Goal: Navigation & Orientation: Go to known website

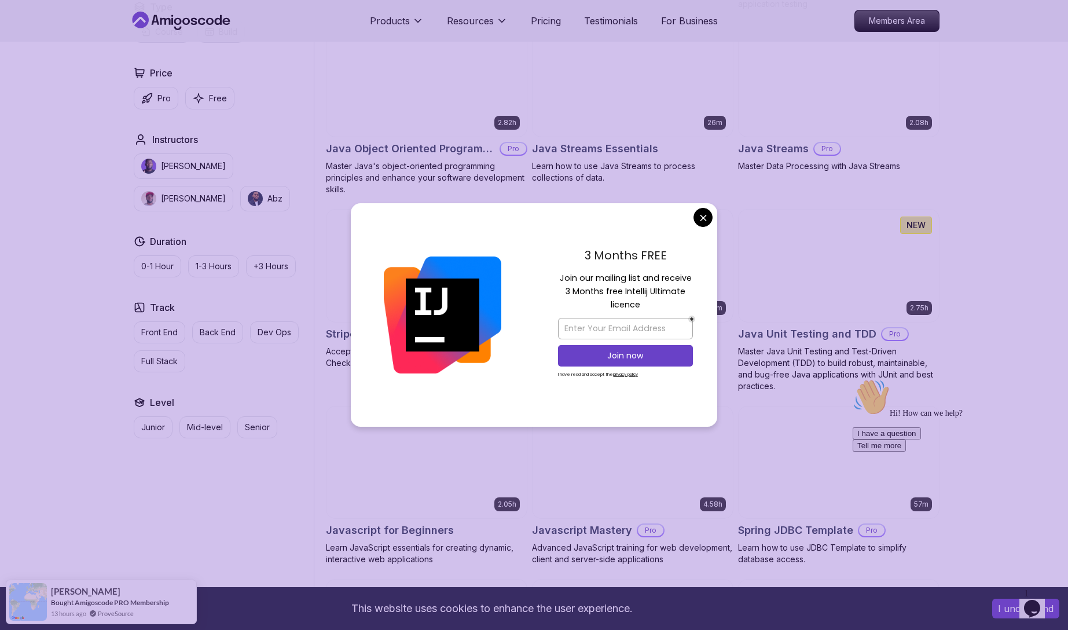
scroll to position [1797, 0]
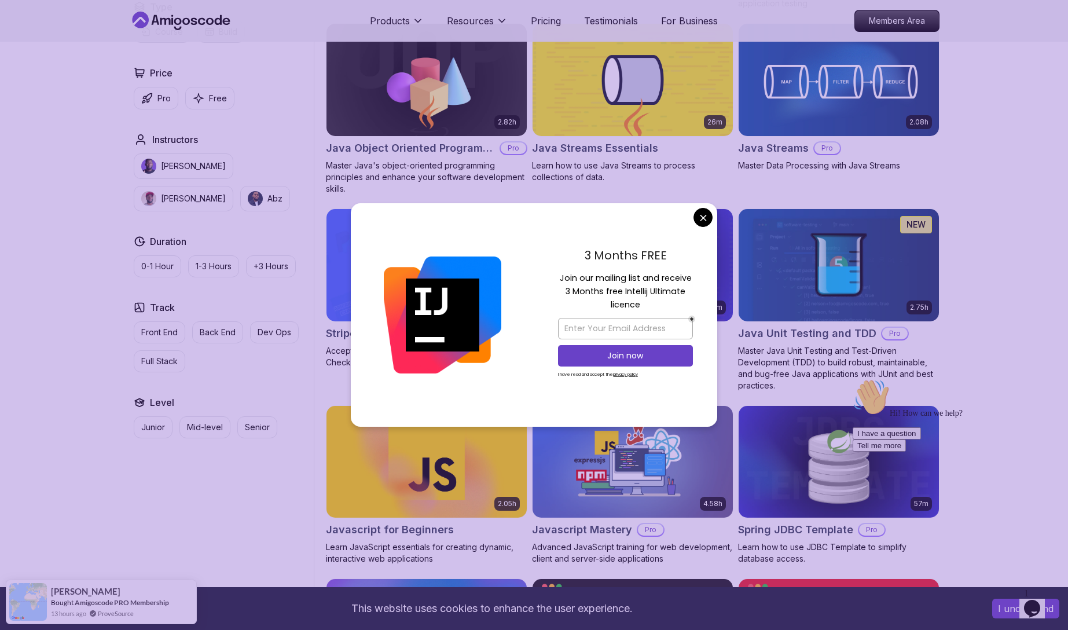
click at [699, 216] on body "This website uses cookies to enhance the user experience. I understand Products…" at bounding box center [534, 174] width 1068 height 3942
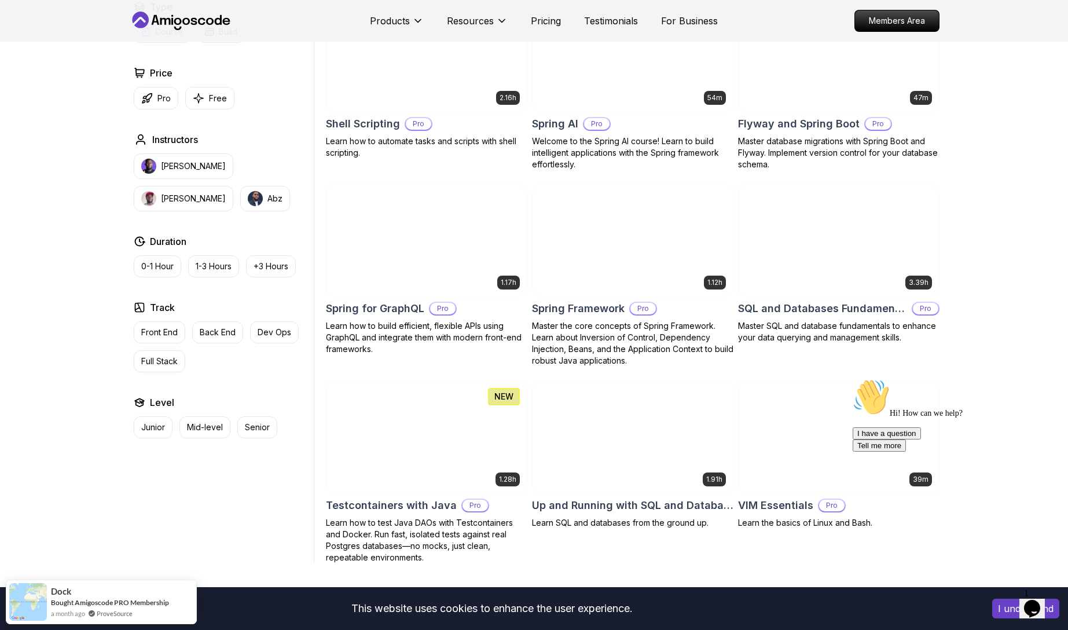
scroll to position [2738, 0]
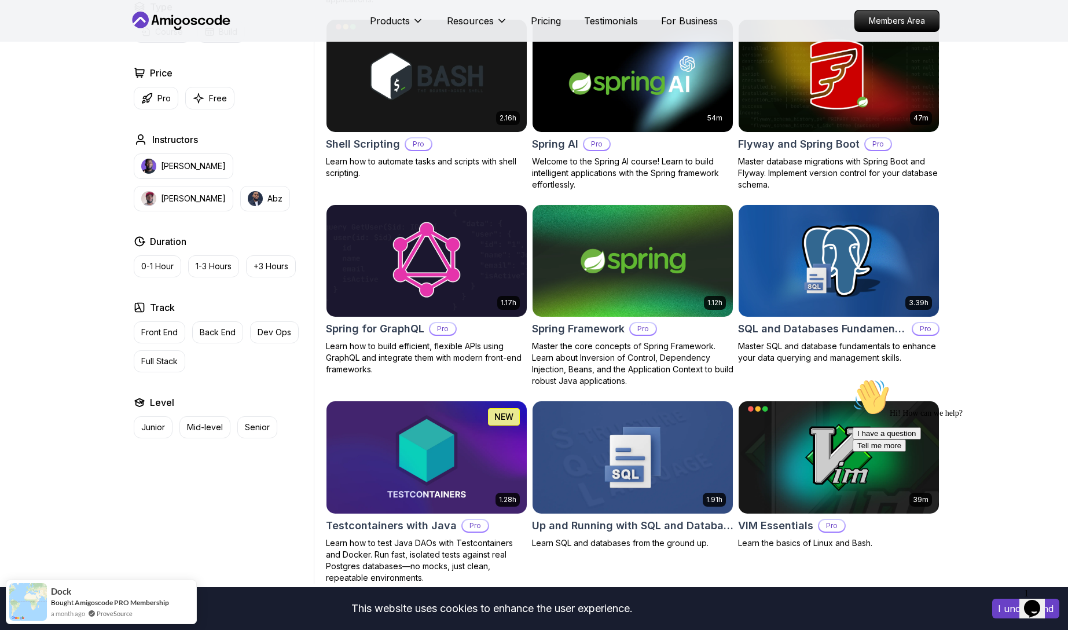
click at [418, 264] on img at bounding box center [426, 260] width 210 height 117
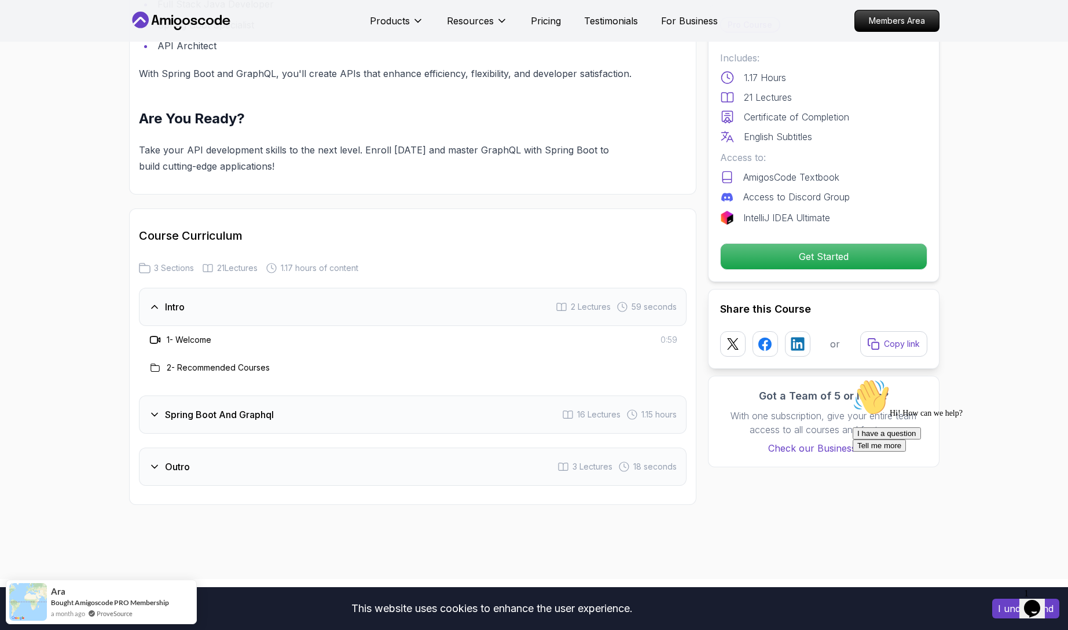
scroll to position [1448, 0]
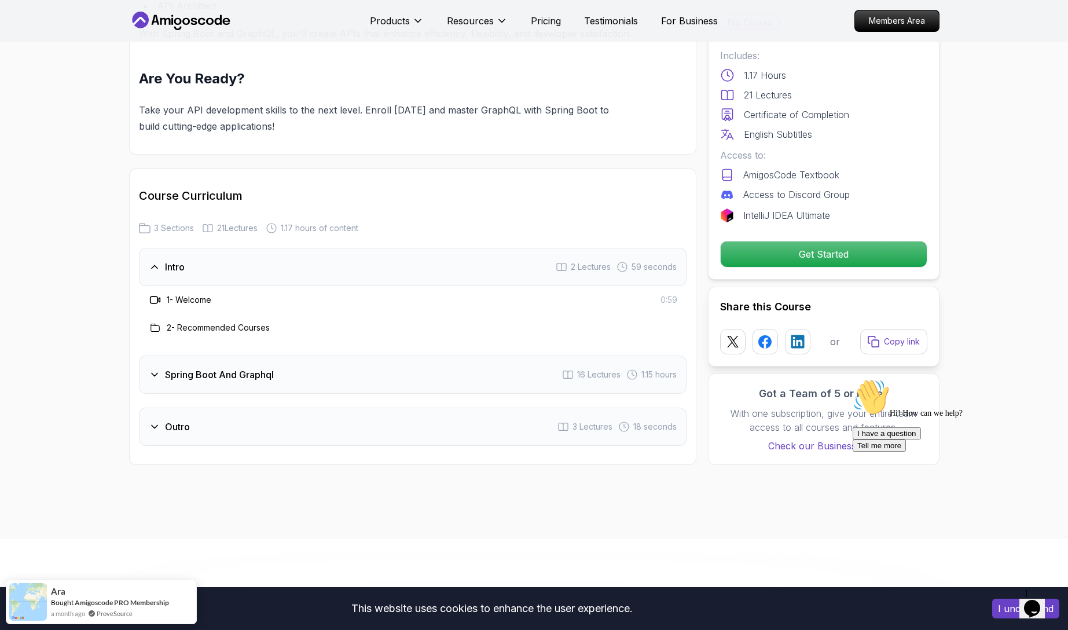
click at [195, 367] on h3 "Spring Boot And Graphql" at bounding box center [219, 374] width 109 height 14
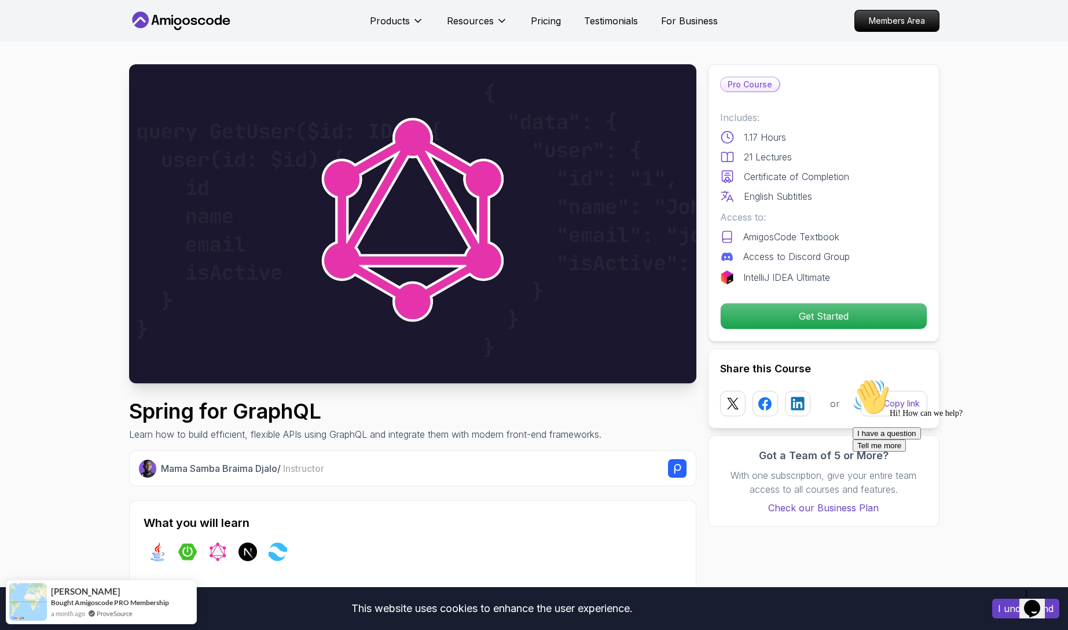
scroll to position [0, 0]
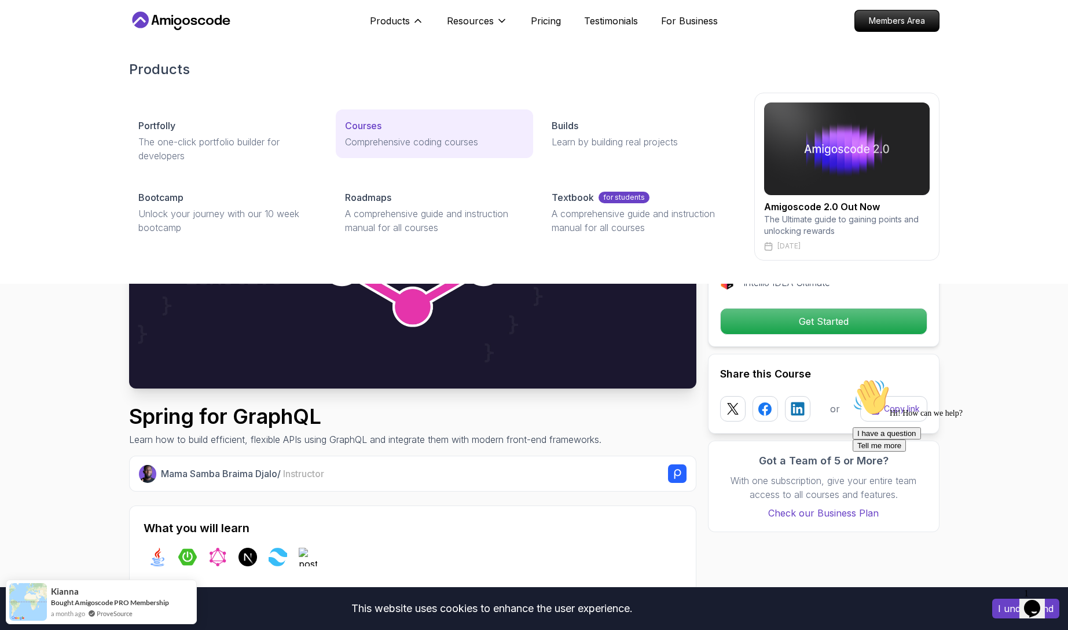
click at [391, 139] on p "Comprehensive coding courses" at bounding box center [434, 142] width 179 height 14
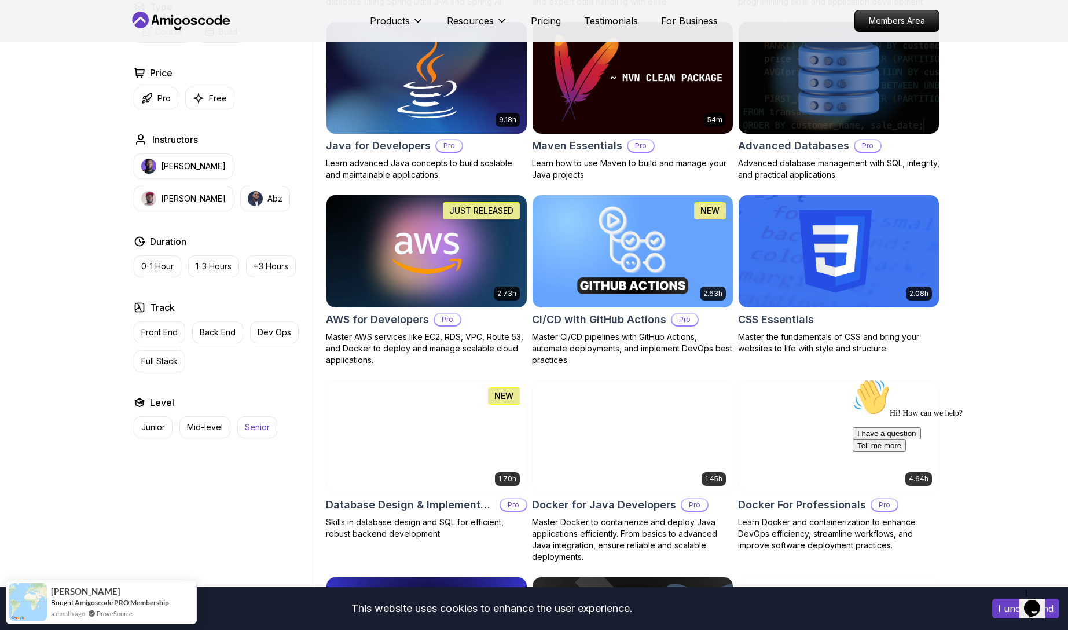
scroll to position [703, 0]
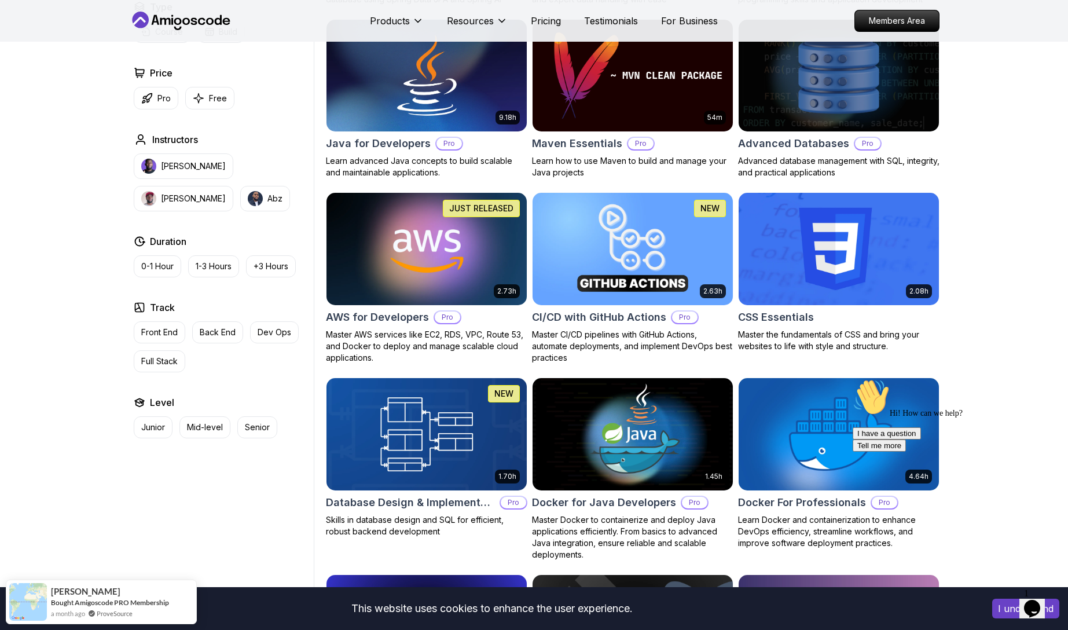
click at [450, 260] on img at bounding box center [426, 248] width 210 height 117
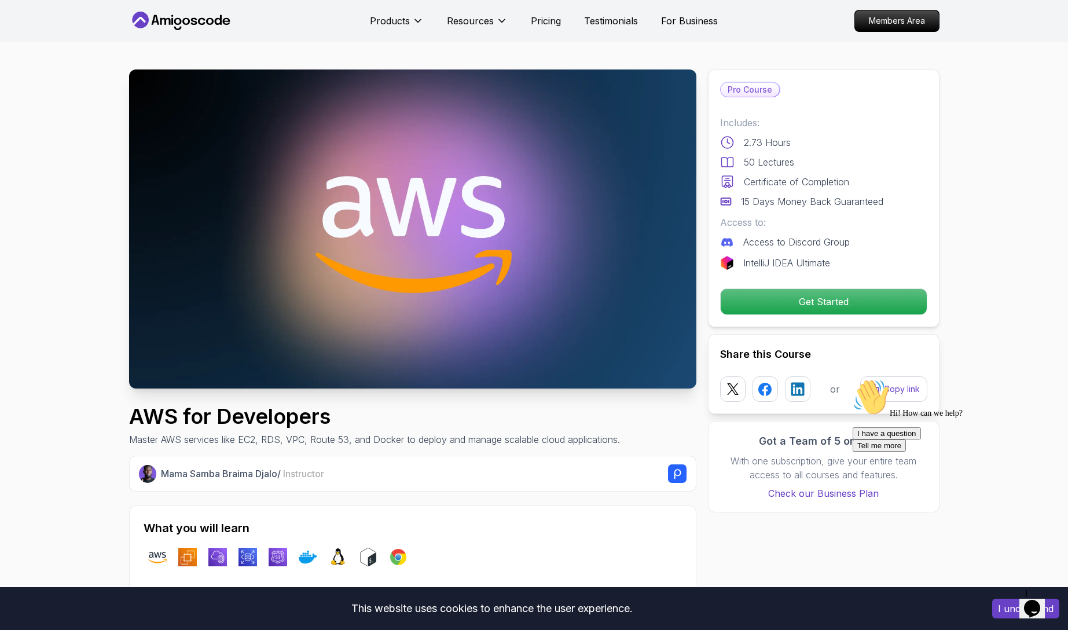
click at [170, 22] on icon at bounding box center [165, 21] width 10 height 7
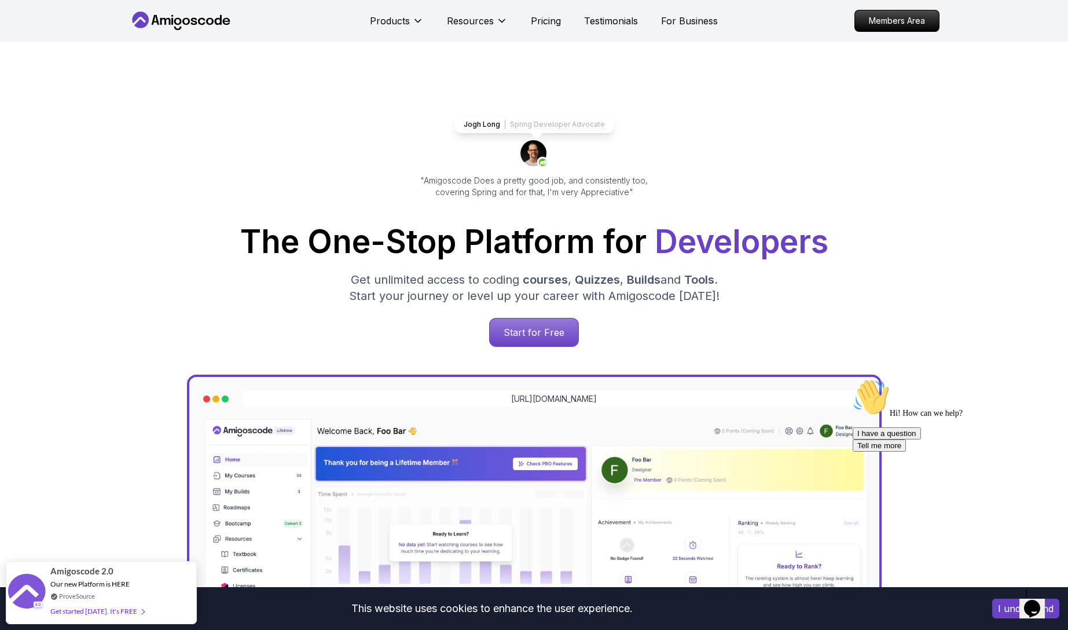
click at [835, 343] on div "Start for Free" at bounding box center [534, 332] width 792 height 29
